Goal: Information Seeking & Learning: Learn about a topic

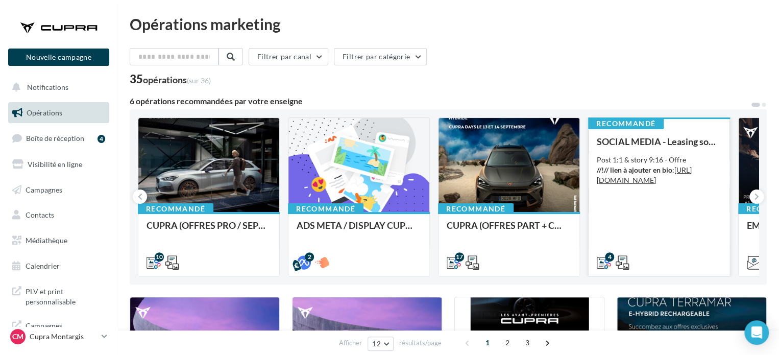
click at [625, 213] on div "SOCIAL MEDIA - Leasing social électrique - CUPRA Born Post 1:1 & story 9:16 - O…" at bounding box center [659, 201] width 125 height 130
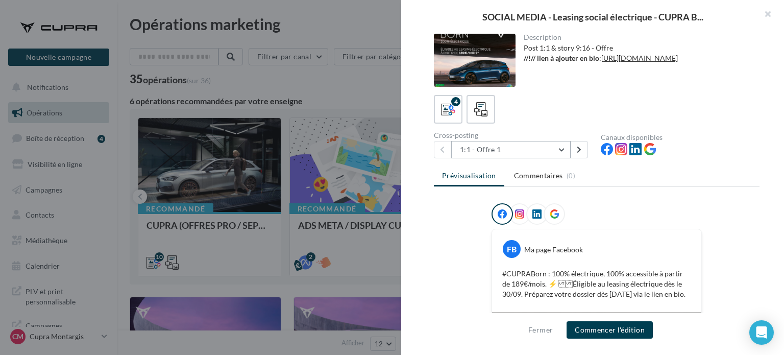
click at [522, 142] on button "1:1 - Offre 1" at bounding box center [510, 149] width 119 height 17
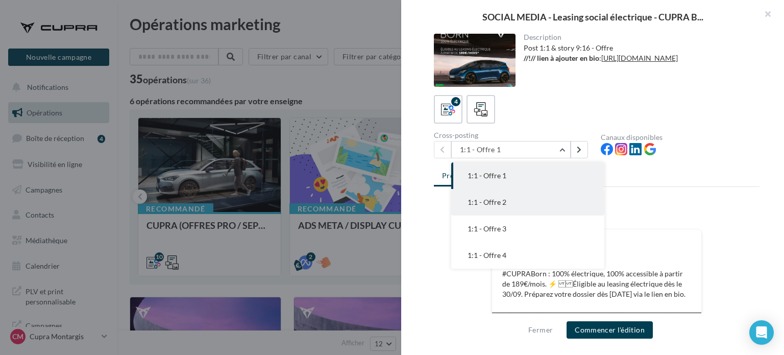
click at [509, 204] on button "1:1 - Offre 2" at bounding box center [527, 202] width 153 height 27
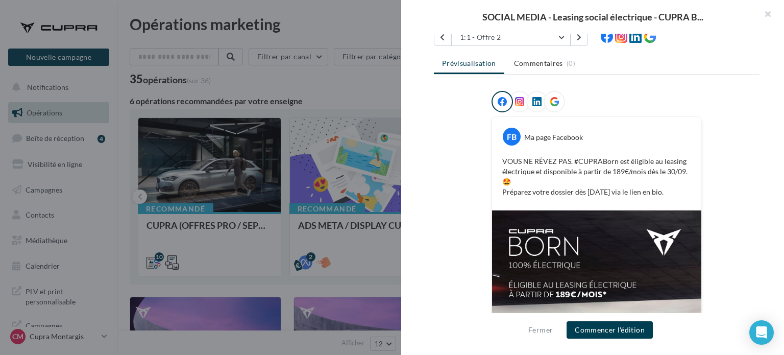
scroll to position [102, 0]
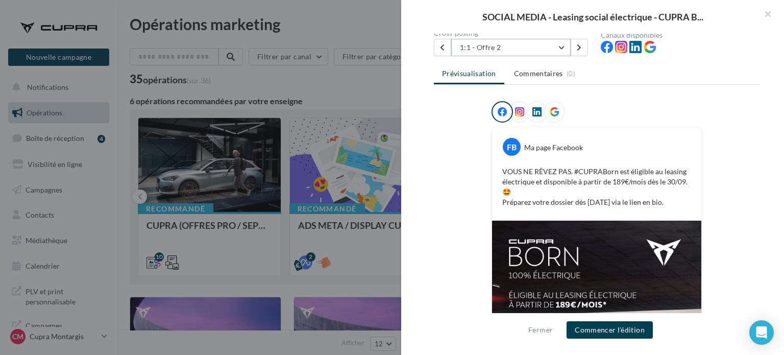
click at [549, 49] on button "1:1 - Offre 2" at bounding box center [510, 47] width 119 height 17
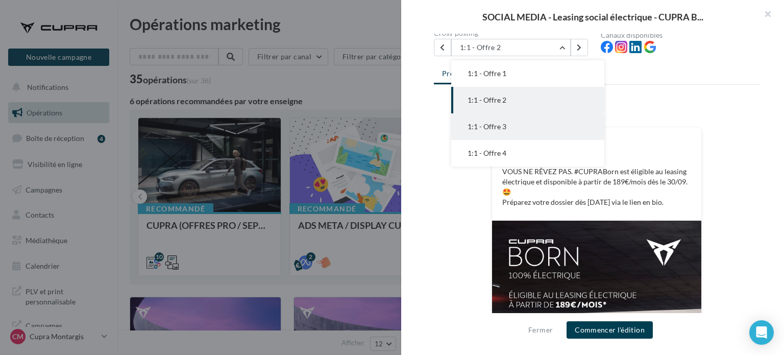
click at [508, 132] on button "1:1 - Offre 3" at bounding box center [527, 126] width 153 height 27
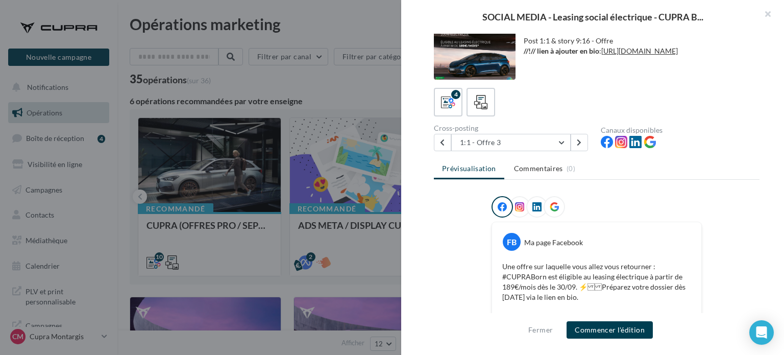
scroll to position [0, 0]
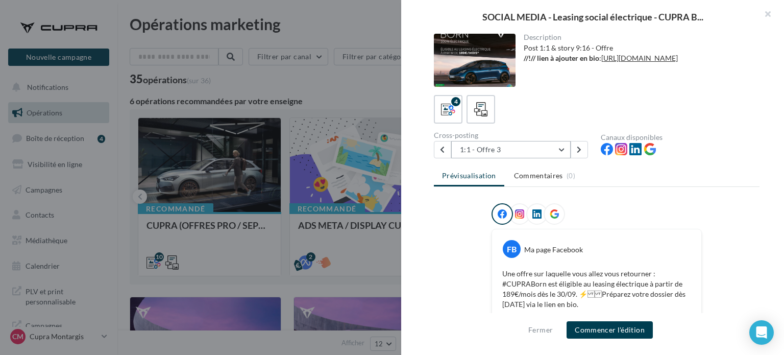
click at [536, 157] on button "1:1 - Offre 3" at bounding box center [510, 149] width 119 height 17
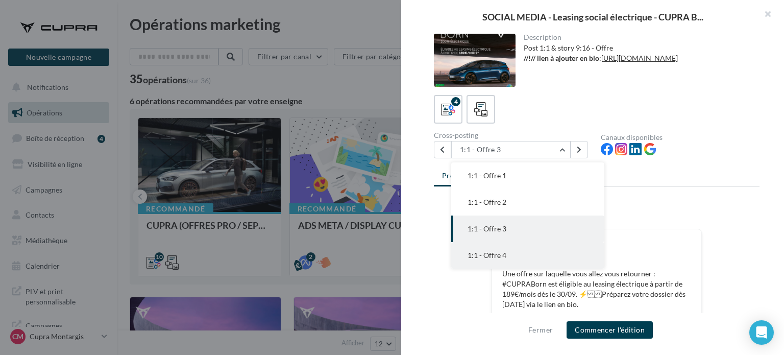
click at [512, 259] on button "1:1 - Offre 4" at bounding box center [527, 255] width 153 height 27
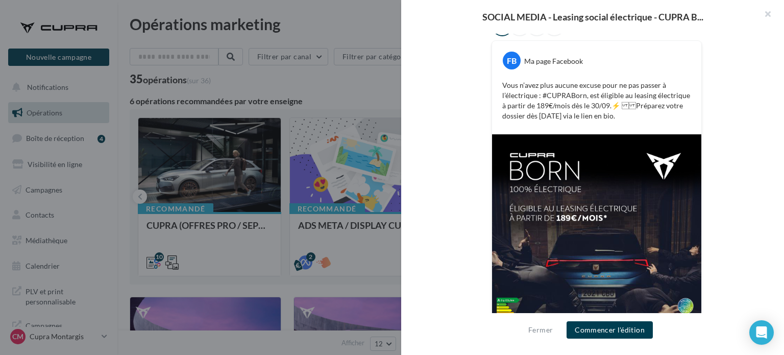
scroll to position [171, 0]
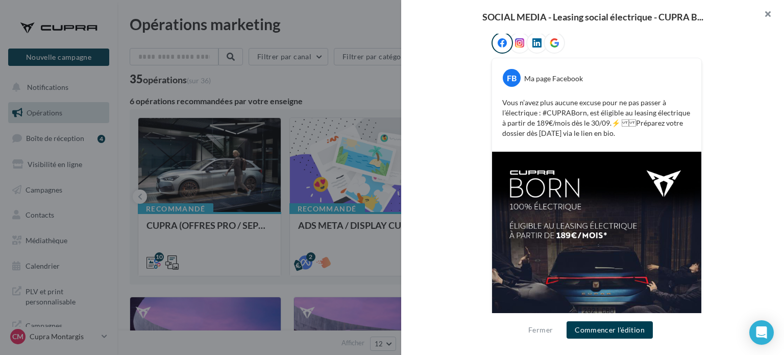
click at [771, 12] on button "button" at bounding box center [763, 15] width 41 height 31
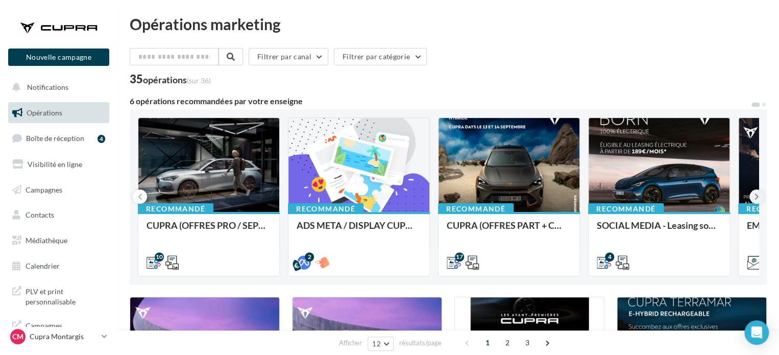
click at [757, 194] on icon at bounding box center [756, 196] width 5 height 10
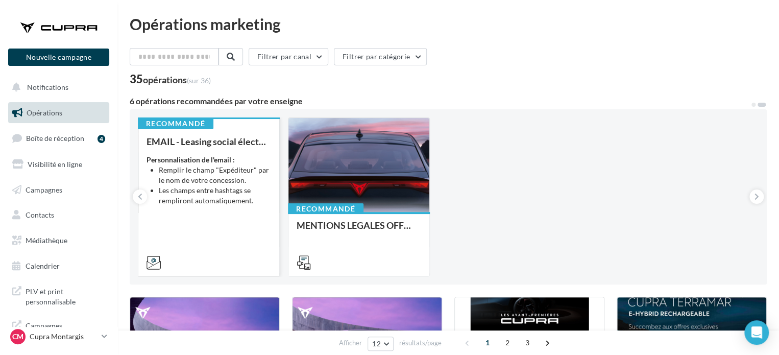
click at [208, 206] on div "EMAIL - Leasing social électrique - CUPRA Born One Personnalisation de l'email …" at bounding box center [208, 201] width 125 height 130
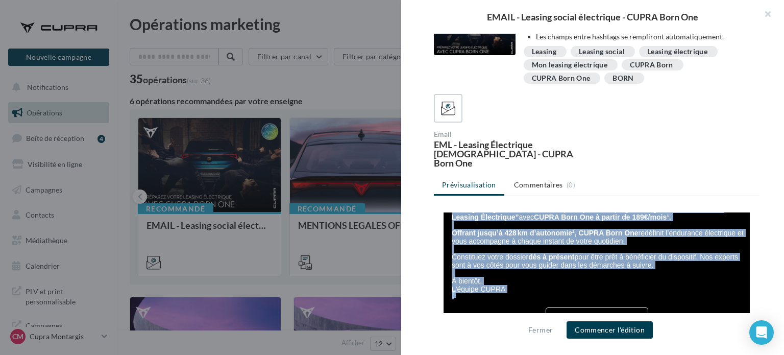
scroll to position [267, 0]
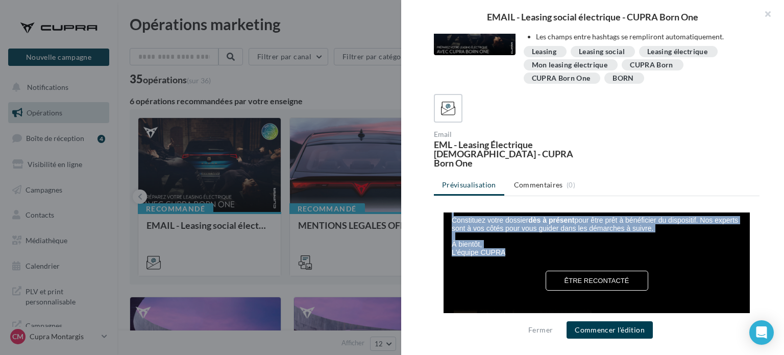
drag, startPoint x: 445, startPoint y: 217, endPoint x: 506, endPoint y: 264, distance: 76.9
click at [506, 256] on div "Bonjour #firstName#, Dès le [DATE] , CUPRA renforce sa participation au program…" at bounding box center [598, 200] width 292 height 112
copy div "Bonjour #firstName#, Dès le [DATE] , CUPRA renforce sa participation au program…"
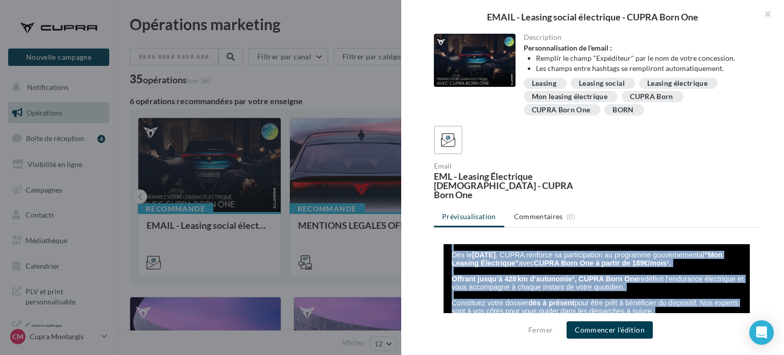
scroll to position [0, 0]
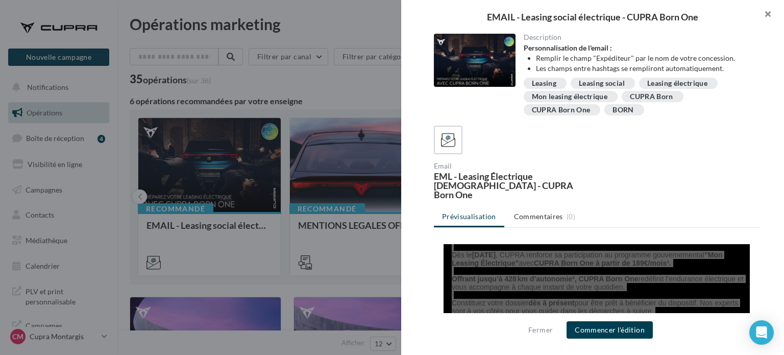
click at [765, 10] on button "button" at bounding box center [763, 15] width 41 height 31
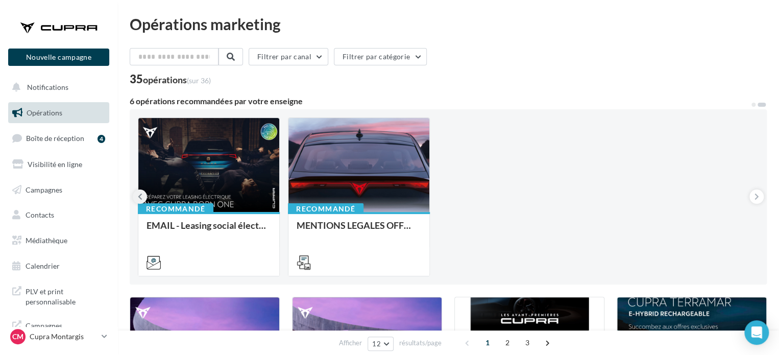
click at [141, 196] on icon at bounding box center [140, 196] width 5 height 10
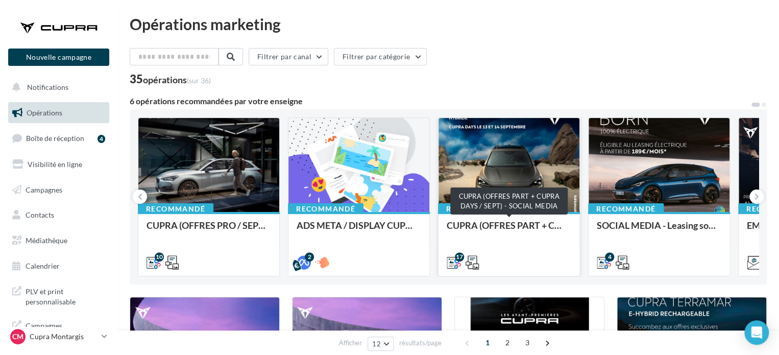
click at [504, 227] on div "CUPRA (OFFRES PART + CUPRA DAYS / SEPT) - SOCIAL MEDIA" at bounding box center [509, 230] width 125 height 20
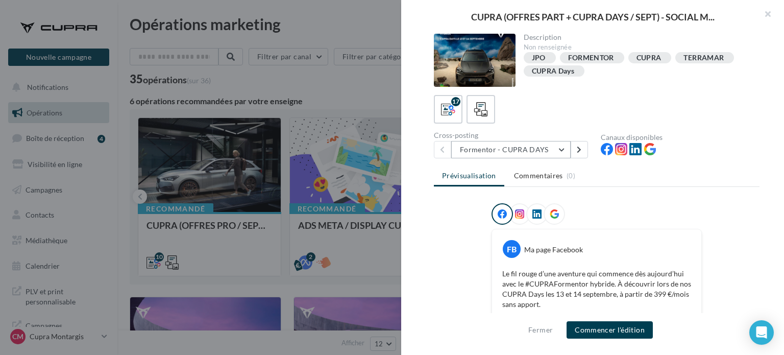
click at [540, 151] on button "Formentor - CUPRA DAYS" at bounding box center [510, 149] width 119 height 17
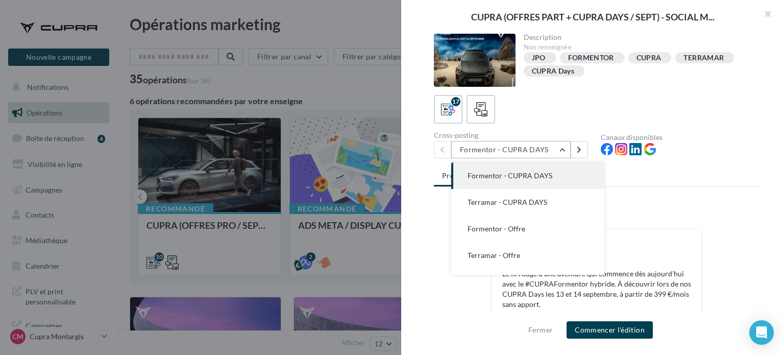
click at [540, 151] on button "Formentor - CUPRA DAYS" at bounding box center [510, 149] width 119 height 17
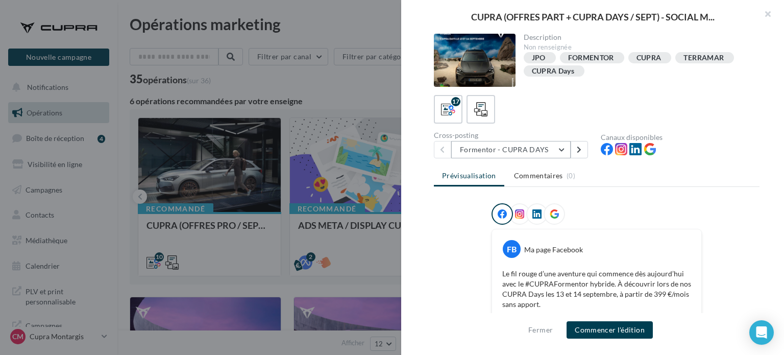
click at [556, 149] on button "Formentor - CUPRA DAYS" at bounding box center [510, 149] width 119 height 17
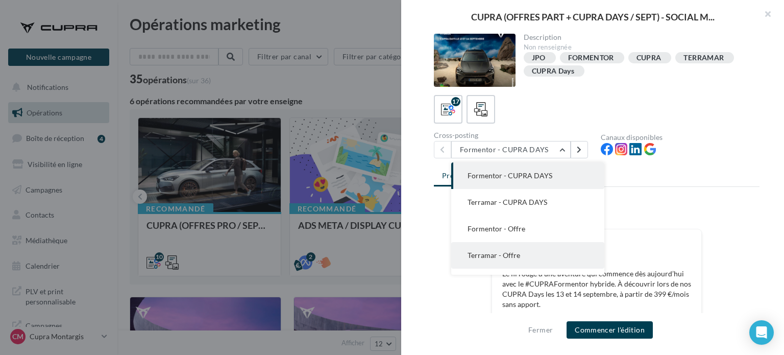
click at [524, 260] on button "Terramar - Offre" at bounding box center [527, 255] width 153 height 27
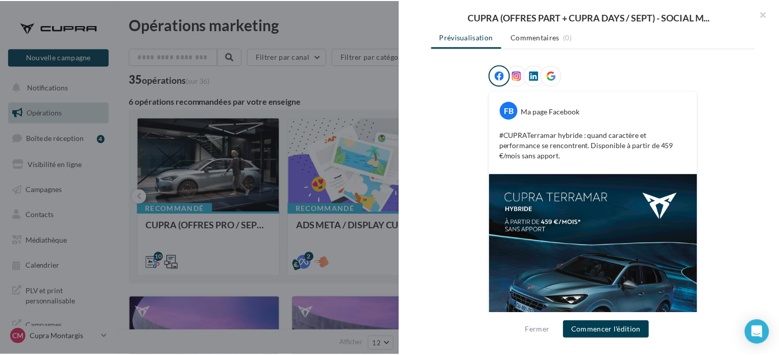
scroll to position [204, 0]
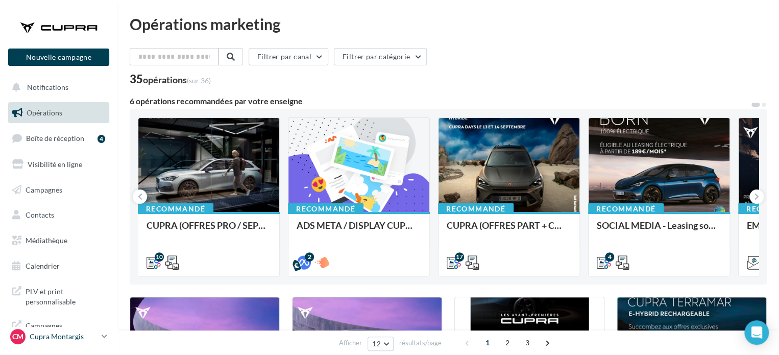
click at [78, 334] on p "Cupra Montargis" at bounding box center [64, 336] width 68 height 10
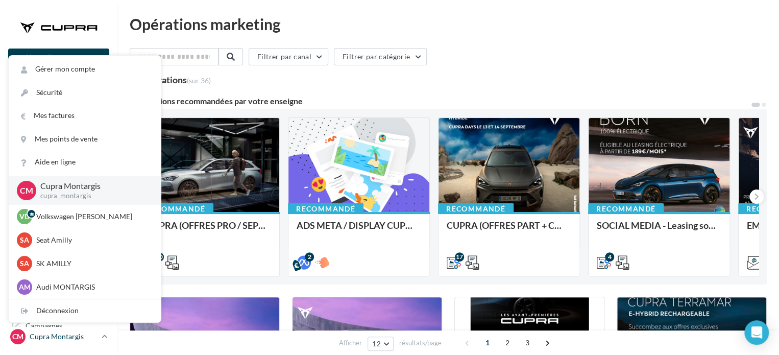
click at [76, 328] on link "CM Cupra Montargis cupra_montargis" at bounding box center [58, 336] width 101 height 19
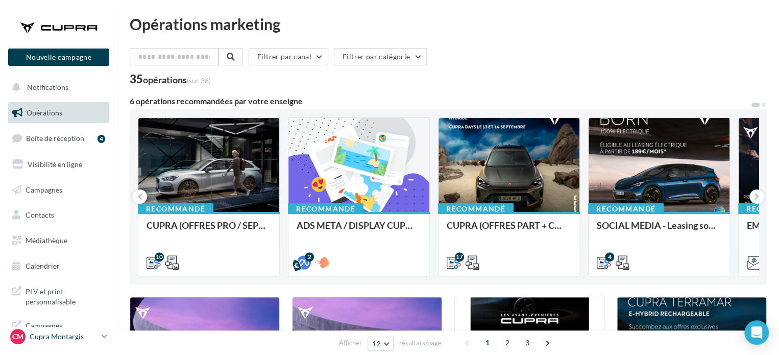
click at [76, 328] on link "CM Cupra Montargis cupra_montargis" at bounding box center [58, 336] width 101 height 19
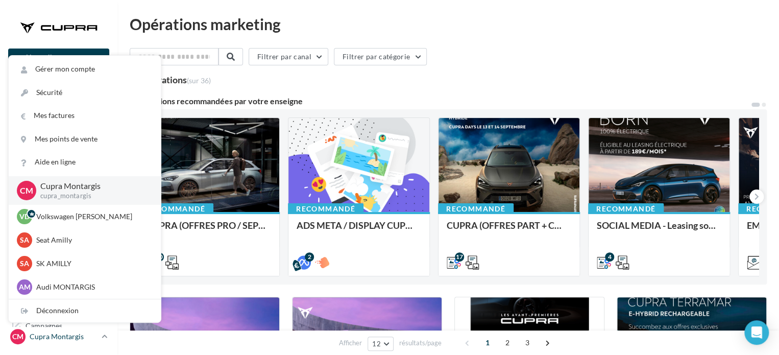
click at [76, 328] on link "CM Cupra Montargis cupra_montargis" at bounding box center [58, 336] width 101 height 19
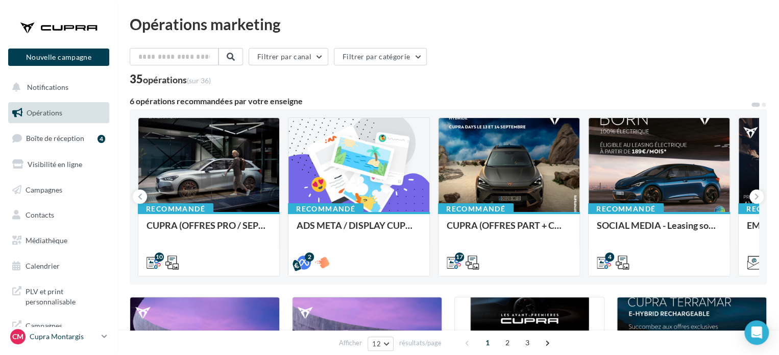
click at [76, 328] on link "CM Cupra Montargis cupra_montargis" at bounding box center [58, 336] width 101 height 19
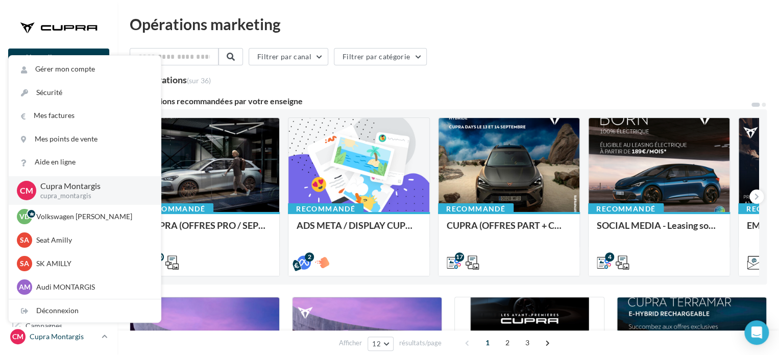
click at [76, 328] on link "CM Cupra Montargis cupra_montargis" at bounding box center [58, 336] width 101 height 19
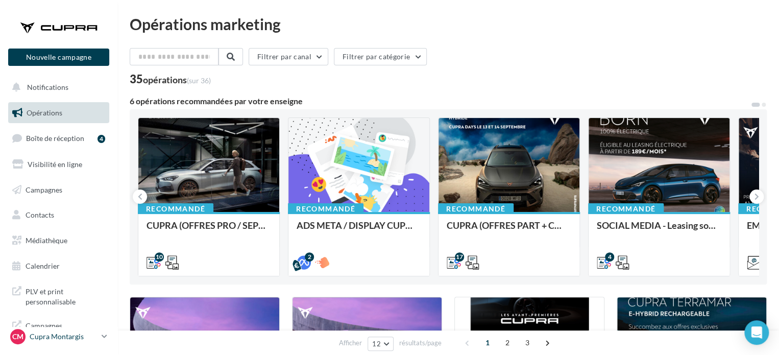
click at [76, 328] on link "CM Cupra Montargis cupra_montargis" at bounding box center [58, 336] width 101 height 19
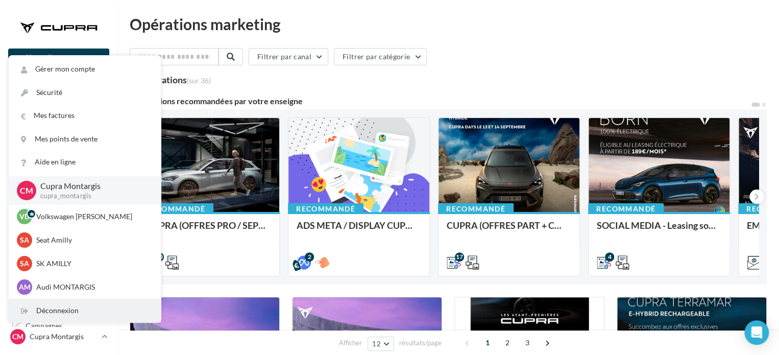
click at [74, 317] on div "Déconnexion" at bounding box center [85, 310] width 152 height 23
